Goal: Task Accomplishment & Management: Manage account settings

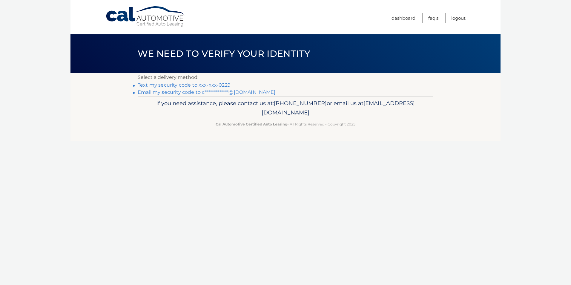
click at [182, 84] on link "Text my security code to xxx-xxx-0229" at bounding box center [184, 85] width 93 height 6
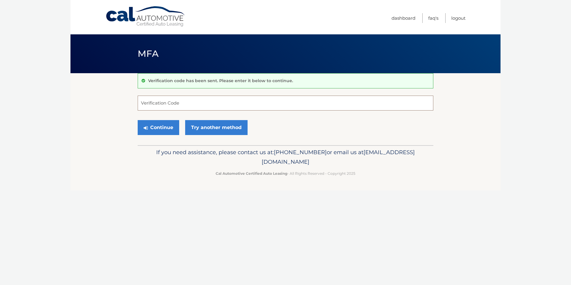
click at [142, 100] on input "Verification Code" at bounding box center [286, 103] width 296 height 15
type input "122700"
click at [159, 127] on button "Continue" at bounding box center [159, 127] width 42 height 15
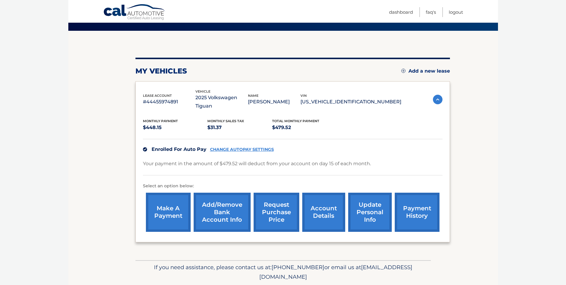
scroll to position [60, 0]
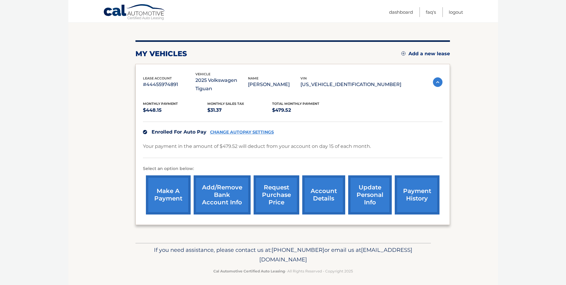
click at [219, 193] on link "Add/Remove bank account info" at bounding box center [222, 194] width 57 height 39
